Goal: Find specific page/section: Find specific page/section

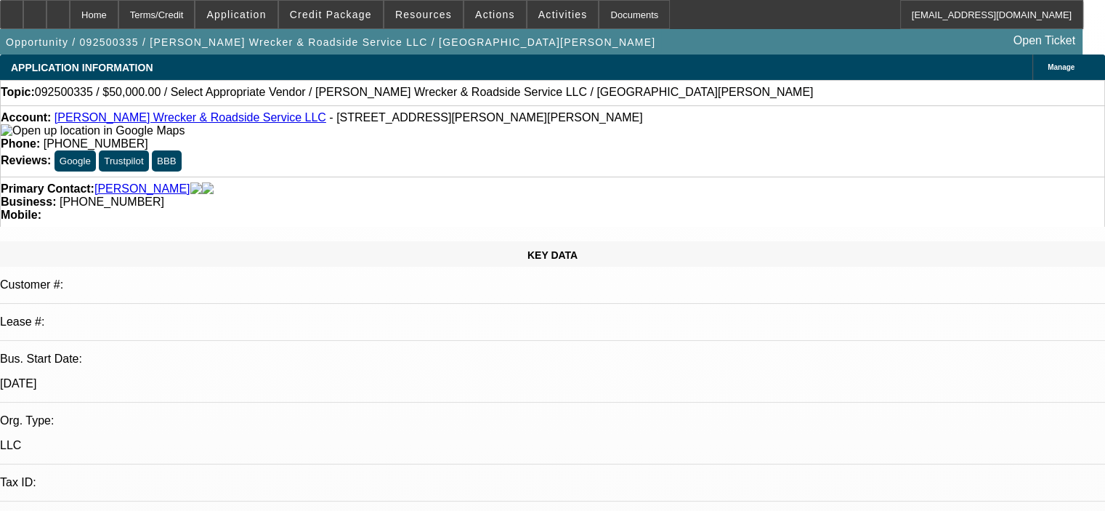
select select "0"
select select "2"
select select "0.1"
select select "4"
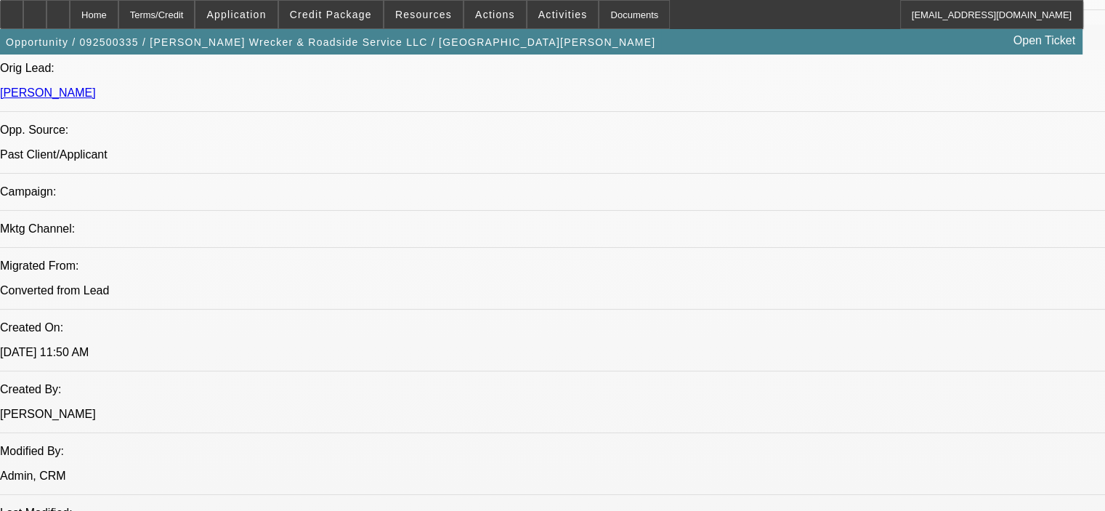
scroll to position [872, 0]
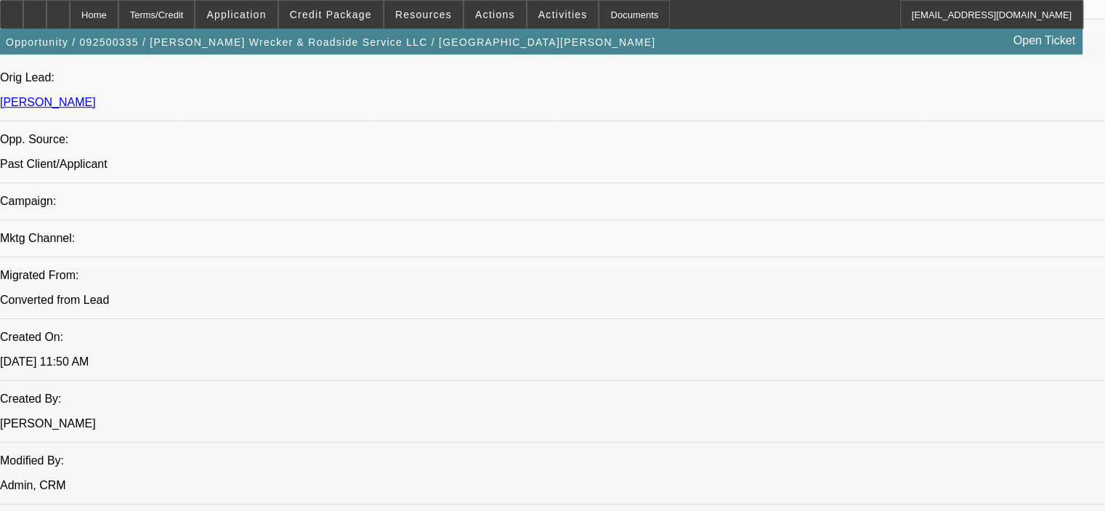
click at [368, 9] on span "Credit Package" at bounding box center [331, 15] width 82 height 12
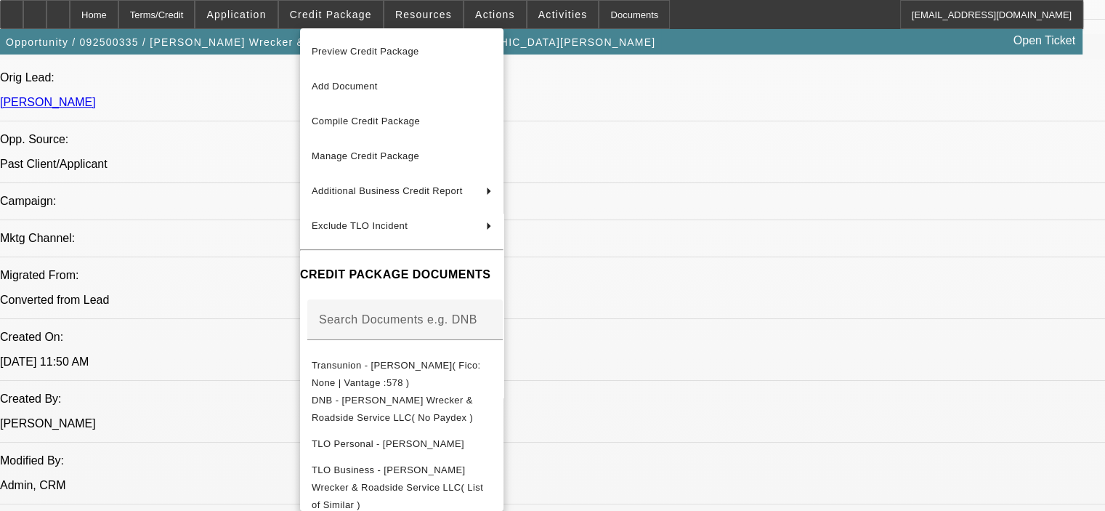
click at [800, 467] on div at bounding box center [552, 255] width 1105 height 511
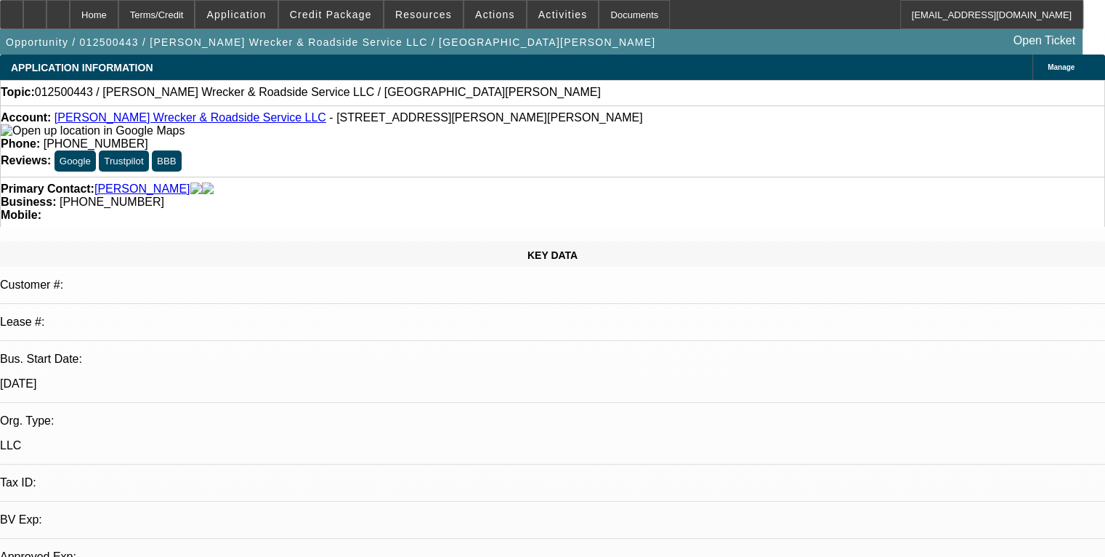
select select "0"
select select "2"
select select "0.1"
select select "4"
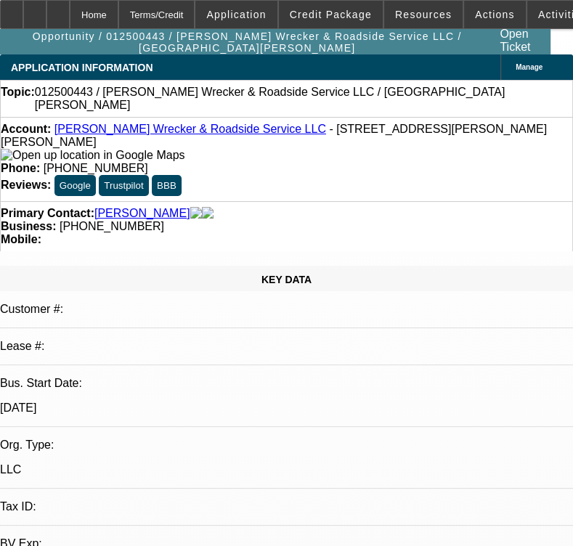
select select "0"
select select "2"
select select "0.1"
select select "4"
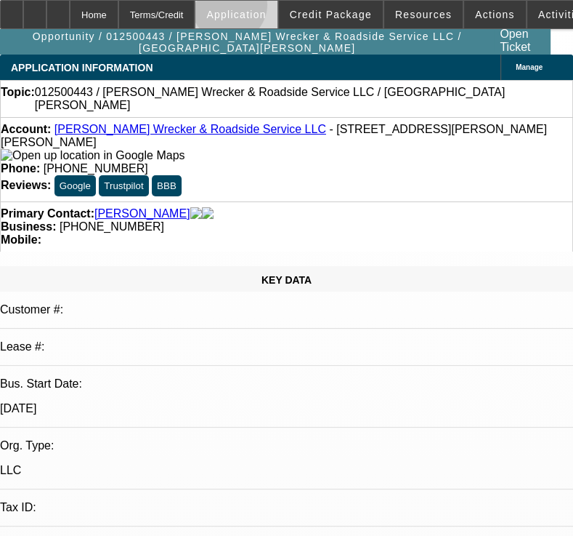
click at [265, 8] on span at bounding box center [235, 14] width 81 height 35
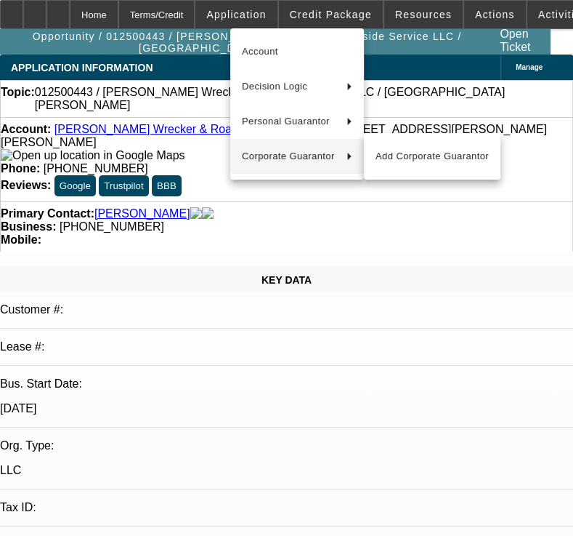
click at [218, 209] on div at bounding box center [286, 268] width 573 height 536
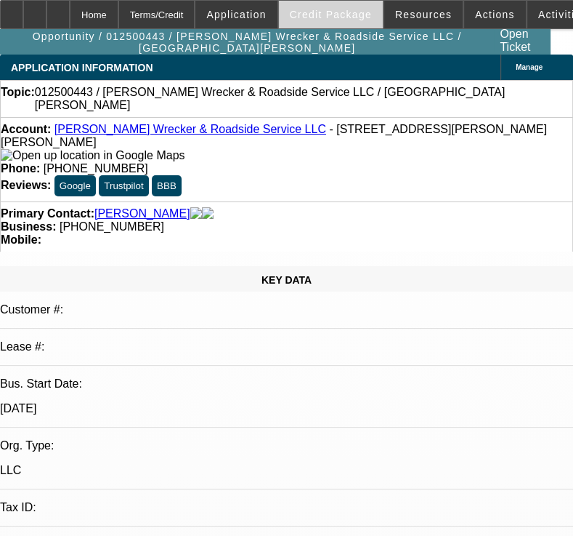
click at [349, 9] on span "Credit Package" at bounding box center [331, 15] width 82 height 12
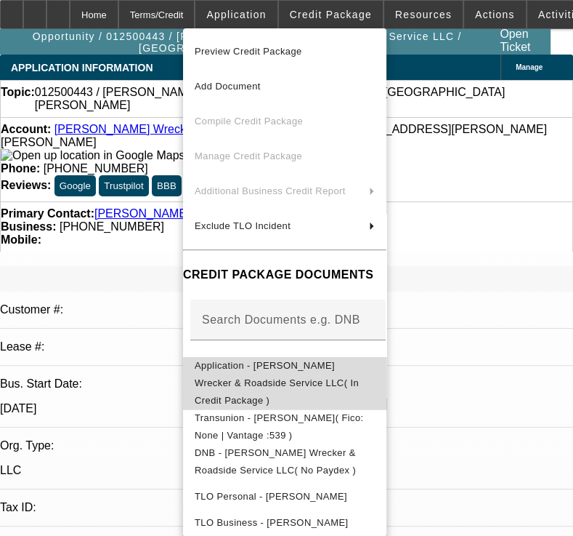
click at [186, 379] on button "Application - Gaeta Wrecker & Roadside Service LLC( In Credit Package )" at bounding box center [284, 383] width 203 height 52
